Goal: Communication & Community: Answer question/provide support

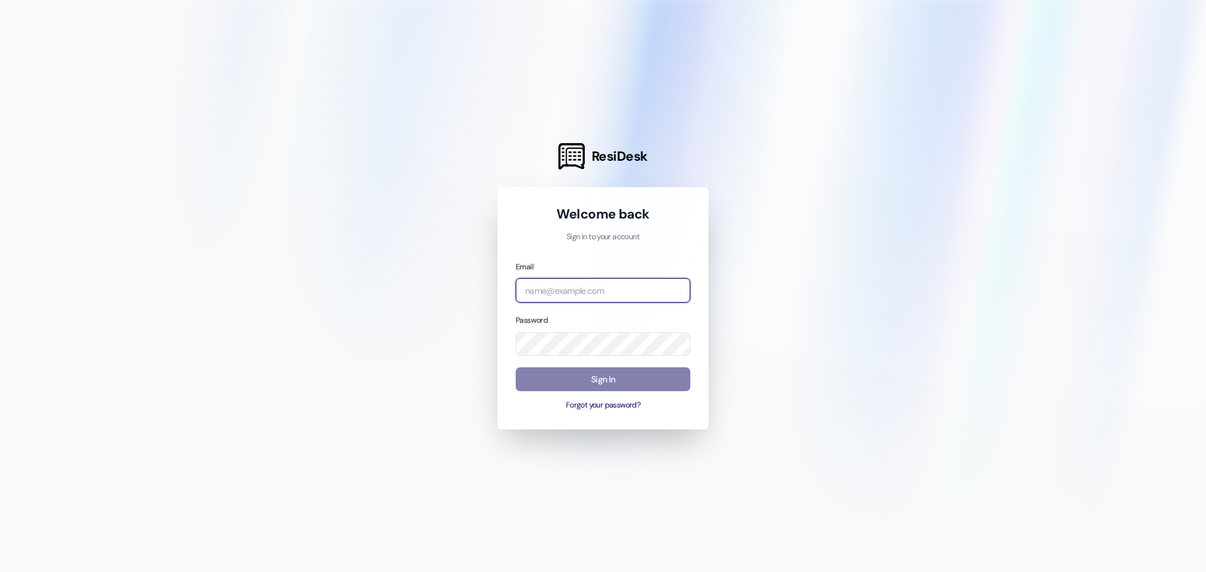
type input "azaya.d@westlandreg.com"
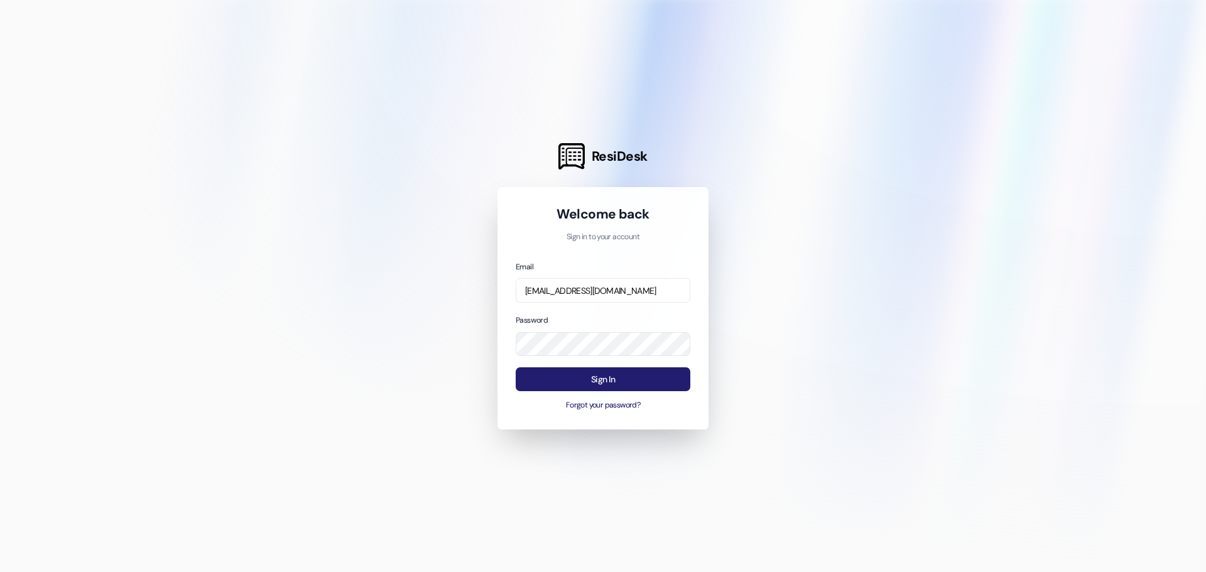
drag, startPoint x: 641, startPoint y: 374, endPoint x: 661, endPoint y: 382, distance: 21.7
click at [643, 374] on button "Sign In" at bounding box center [603, 379] width 175 height 24
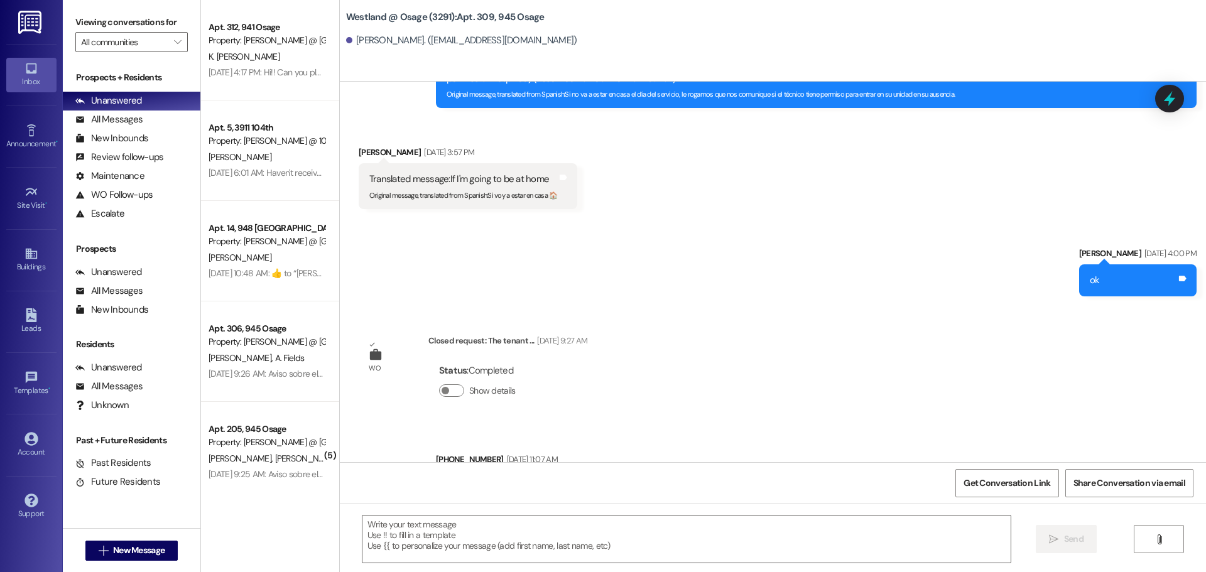
scroll to position [1106, 0]
